Goal: Check status: Check status

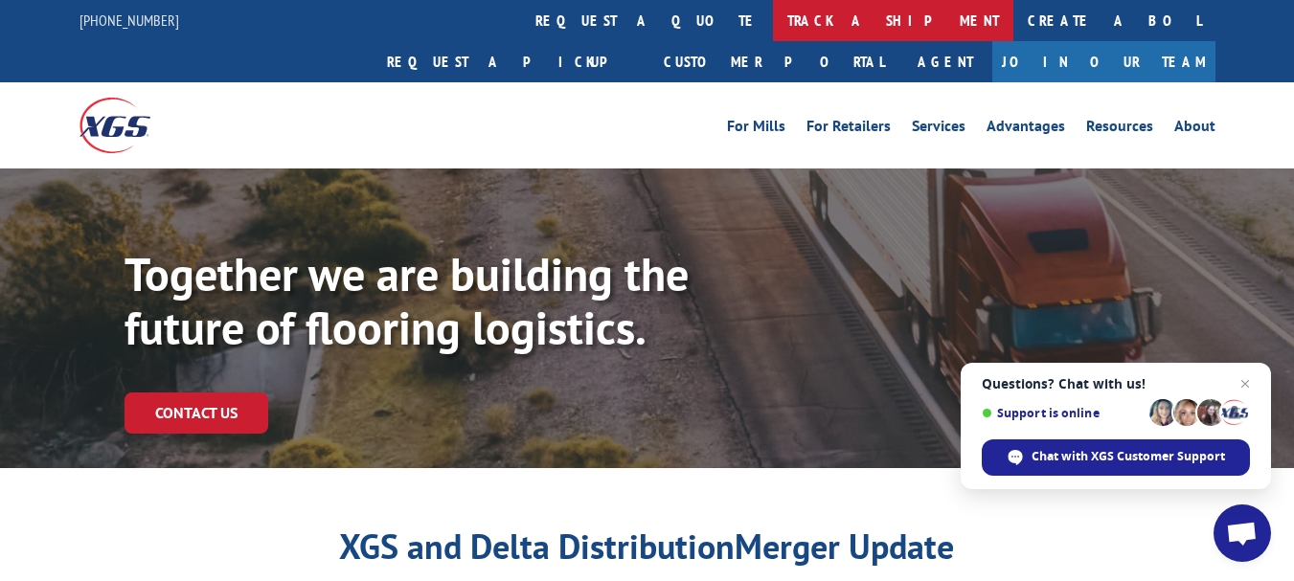
click at [773, 20] on link "track a shipment" at bounding box center [893, 20] width 240 height 41
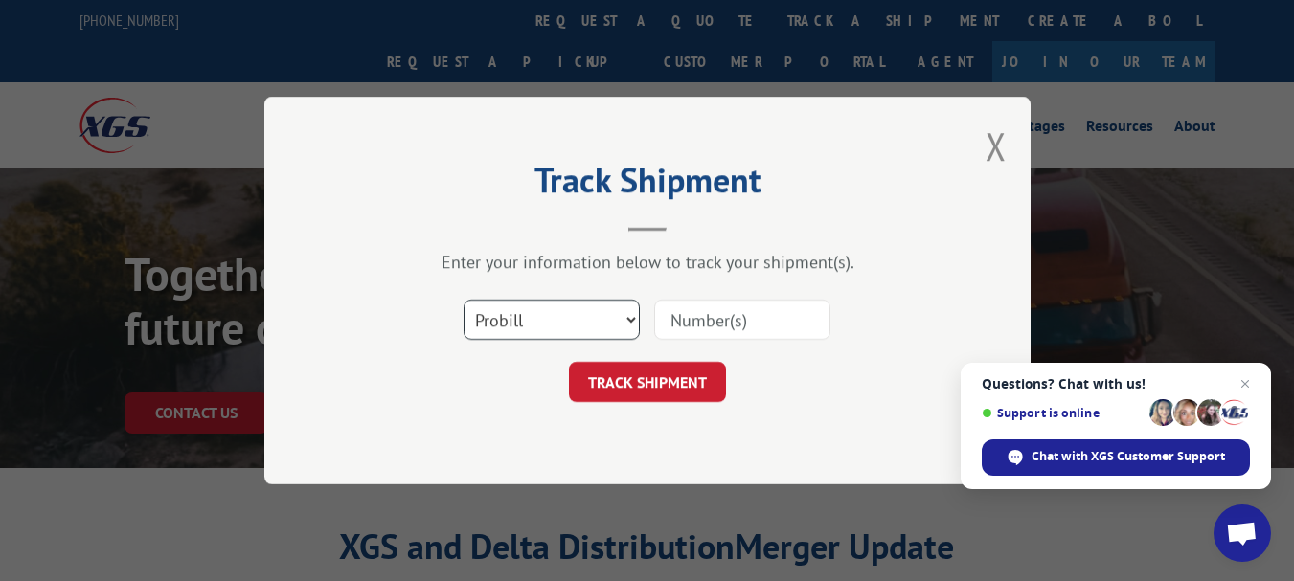
click at [634, 318] on select "Select category... Probill BOL PO" at bounding box center [552, 320] width 176 height 40
select select "bol"
click at [464, 300] on select "Select category... Probill BOL PO" at bounding box center [552, 320] width 176 height 40
click at [669, 326] on input at bounding box center [742, 320] width 176 height 40
type input "1235779"
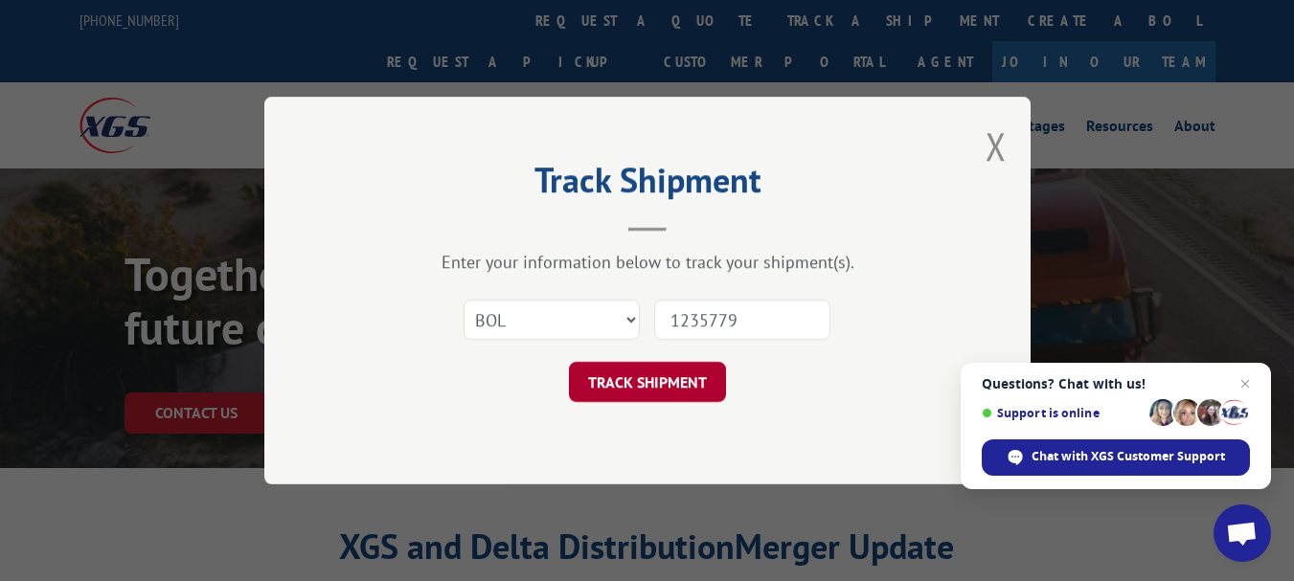
click at [647, 378] on button "TRACK SHIPMENT" at bounding box center [647, 382] width 157 height 40
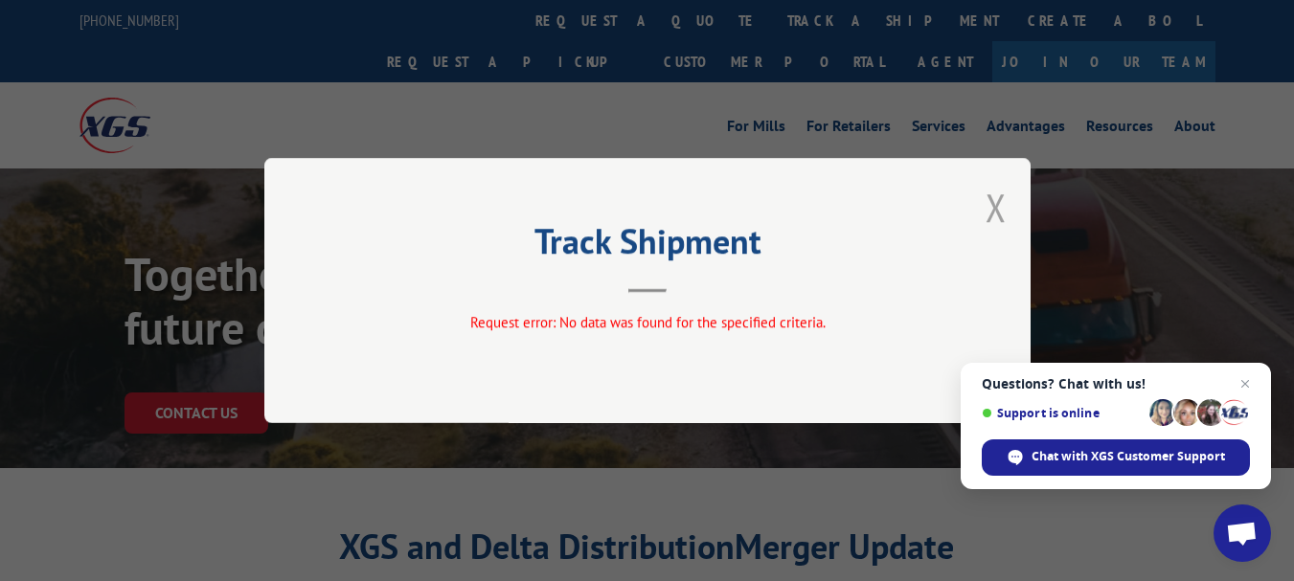
click at [995, 212] on button "Close modal" at bounding box center [995, 207] width 21 height 51
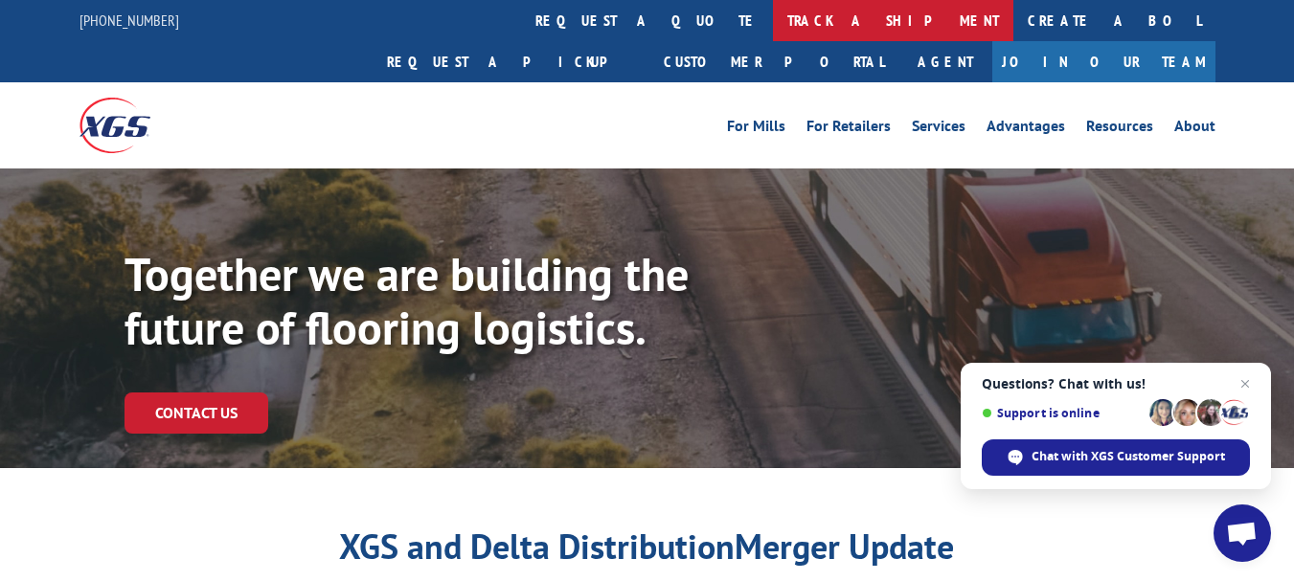
click at [773, 21] on link "track a shipment" at bounding box center [893, 20] width 240 height 41
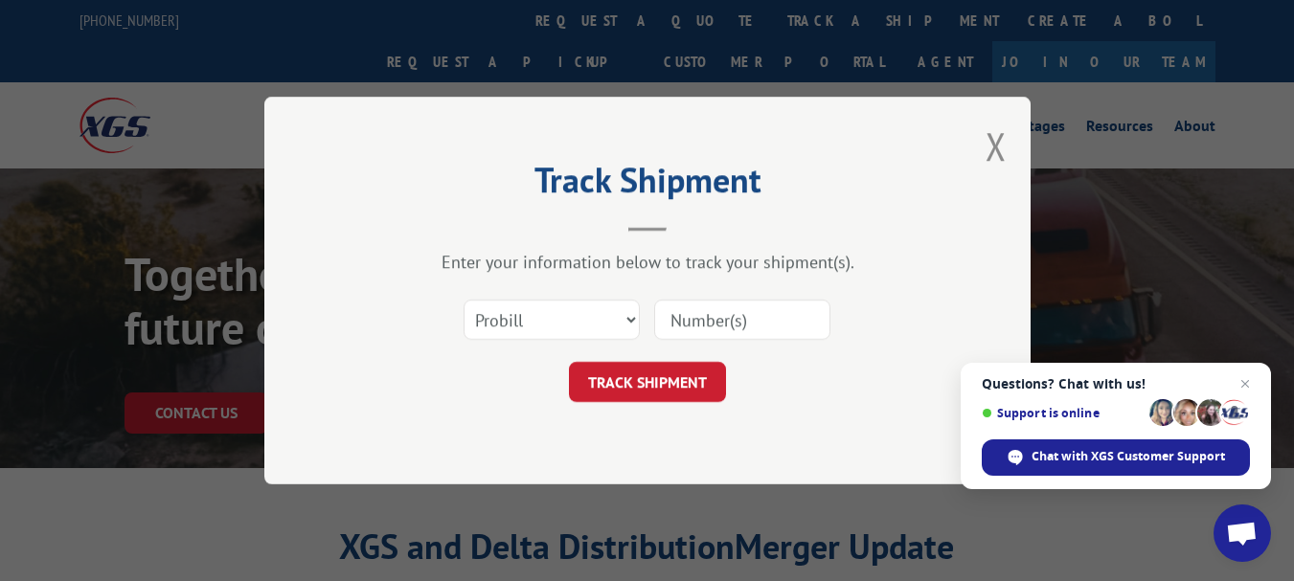
click at [684, 321] on input at bounding box center [742, 320] width 176 height 40
type input "6024783"
click at [663, 376] on button "TRACK SHIPMENT" at bounding box center [647, 382] width 157 height 40
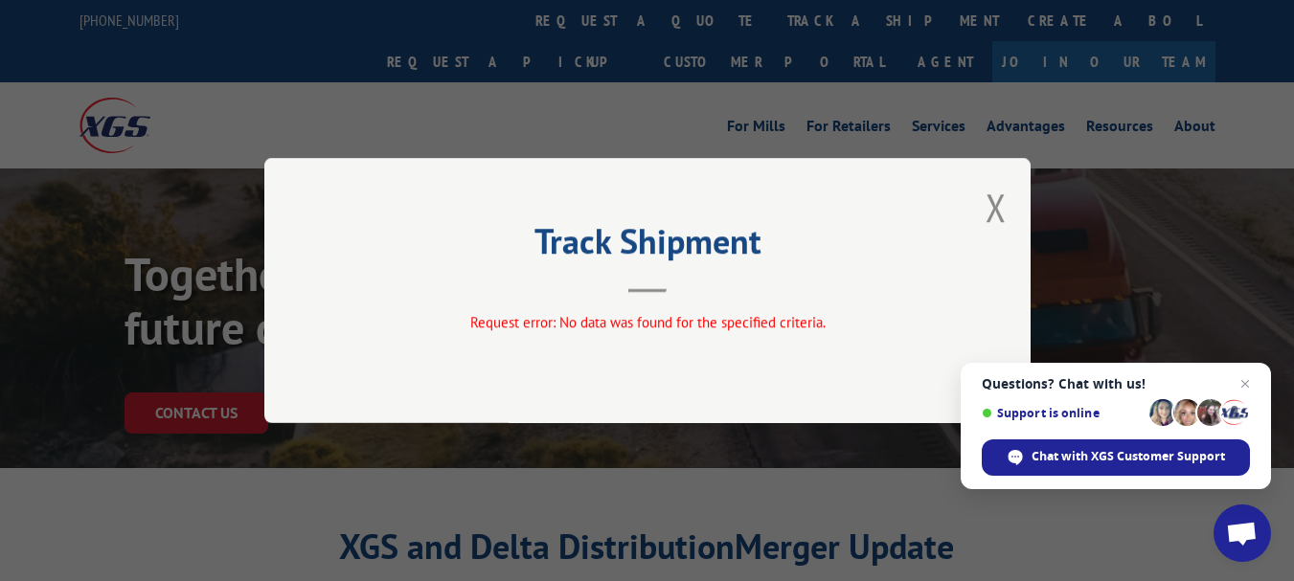
click at [981, 203] on div "Track Shipment Request error: No data was found for the specified criteria." at bounding box center [647, 290] width 766 height 265
click at [996, 209] on button "Close modal" at bounding box center [995, 207] width 21 height 51
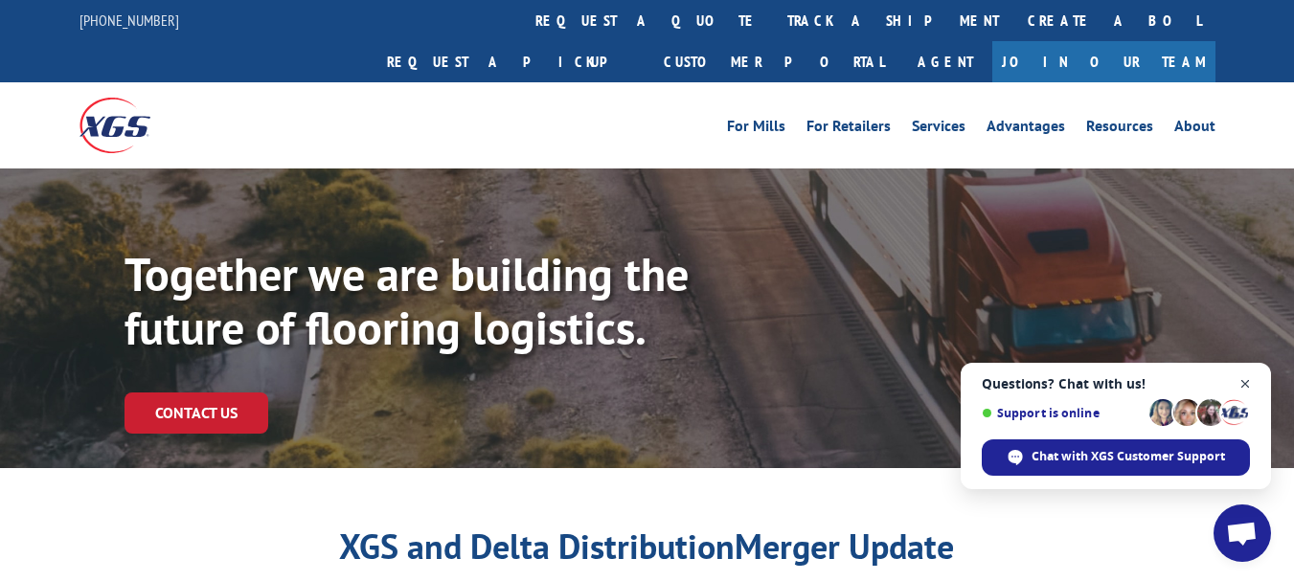
click at [1247, 381] on span "Close chat" at bounding box center [1246, 385] width 24 height 24
